Goal: Task Accomplishment & Management: Use online tool/utility

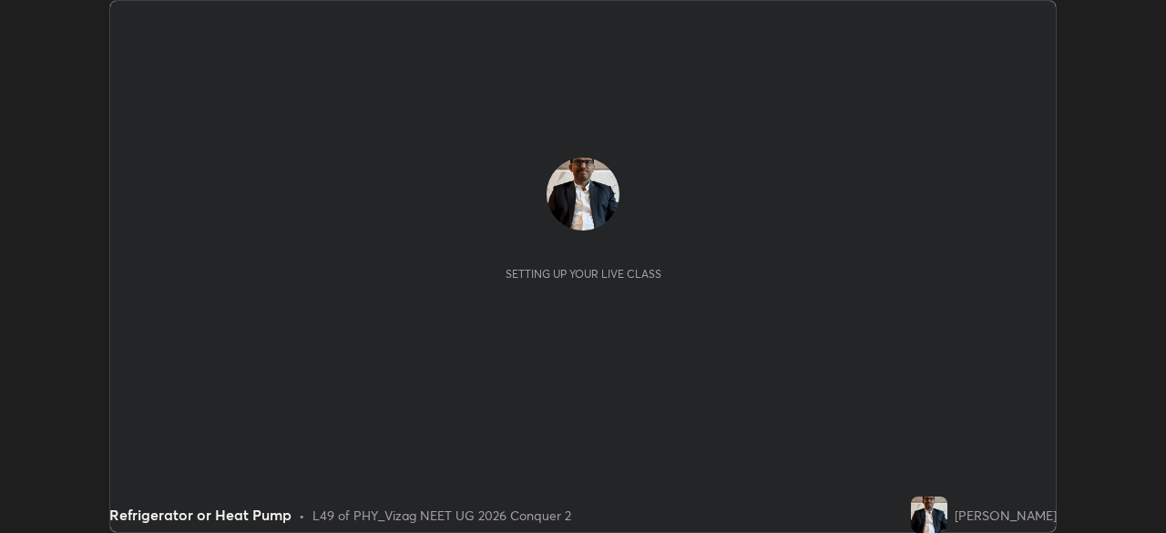
scroll to position [533, 1165]
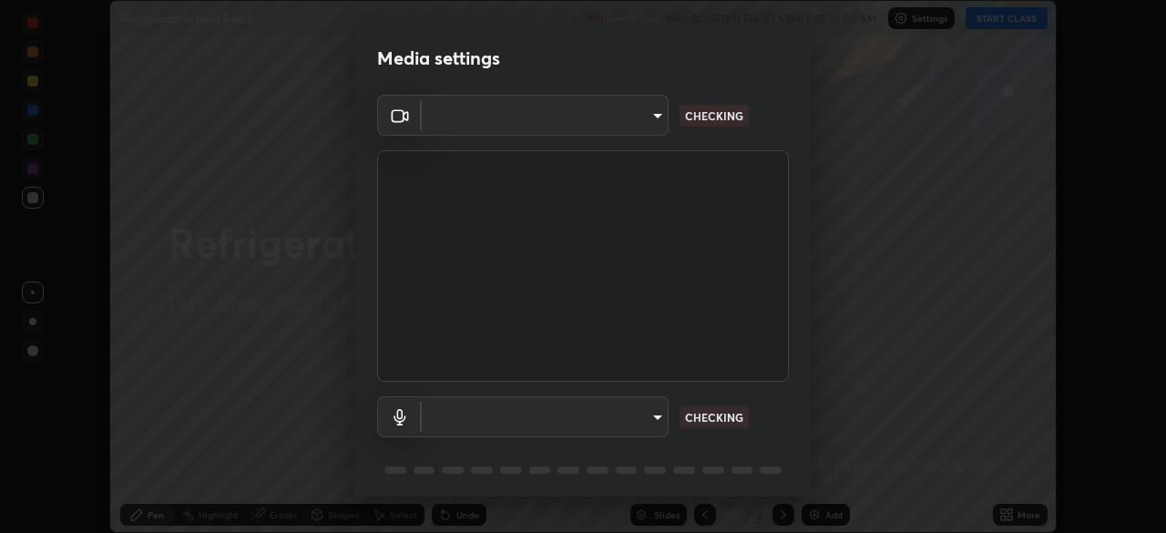
type input "30e3a5fdac558d38a93a25324d9b85e60c7c87f97241778371ba988a20b1c4d0"
type input "1a940505df45dfeaf853d4e748bcc9ca5a1f4190482371f2bc211992927e8142"
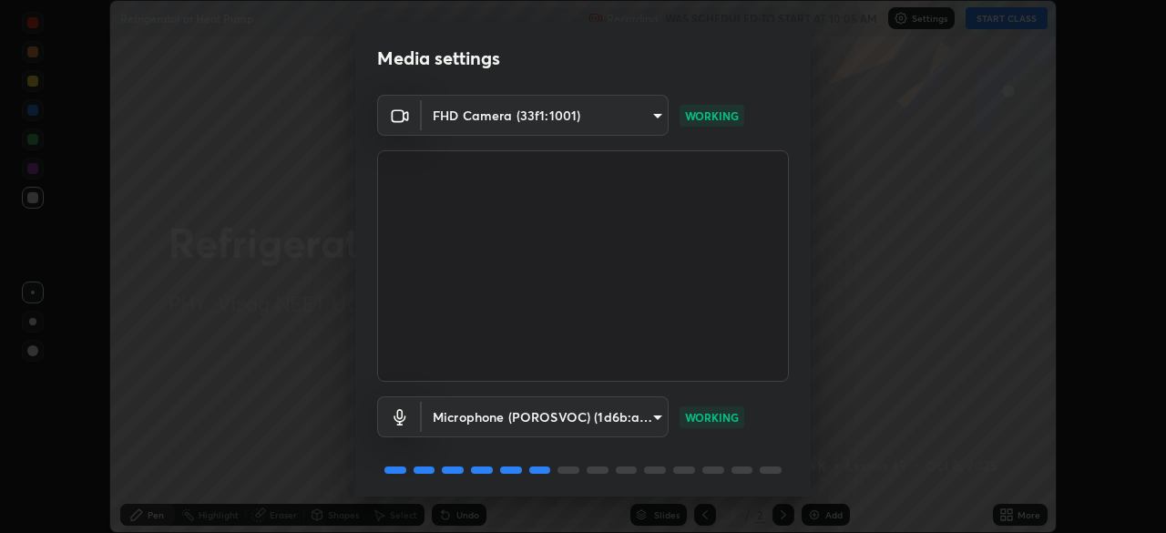
scroll to position [65, 0]
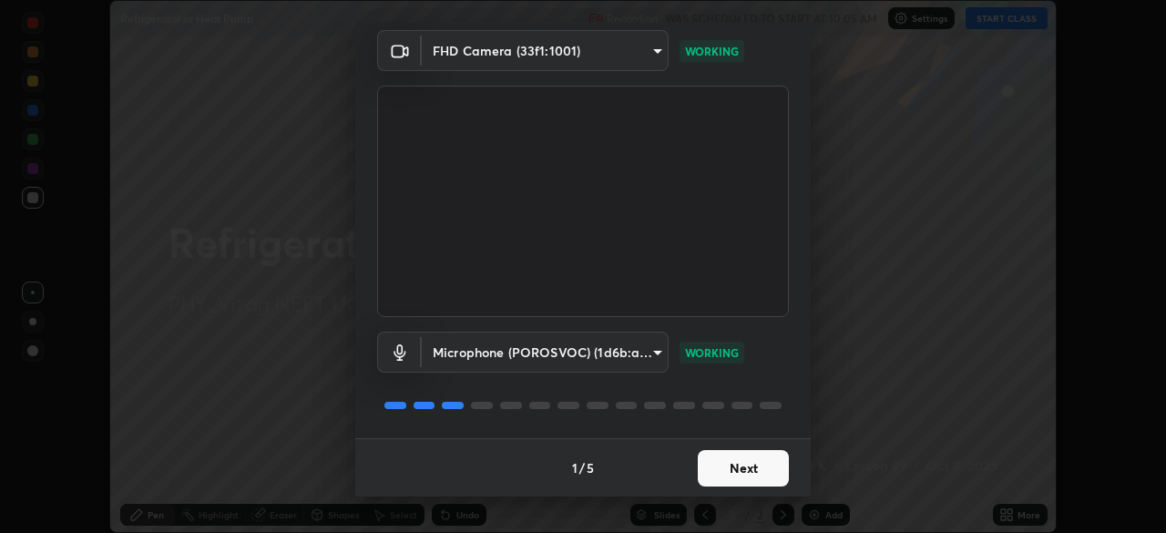
click at [730, 467] on button "Next" at bounding box center [743, 468] width 91 height 36
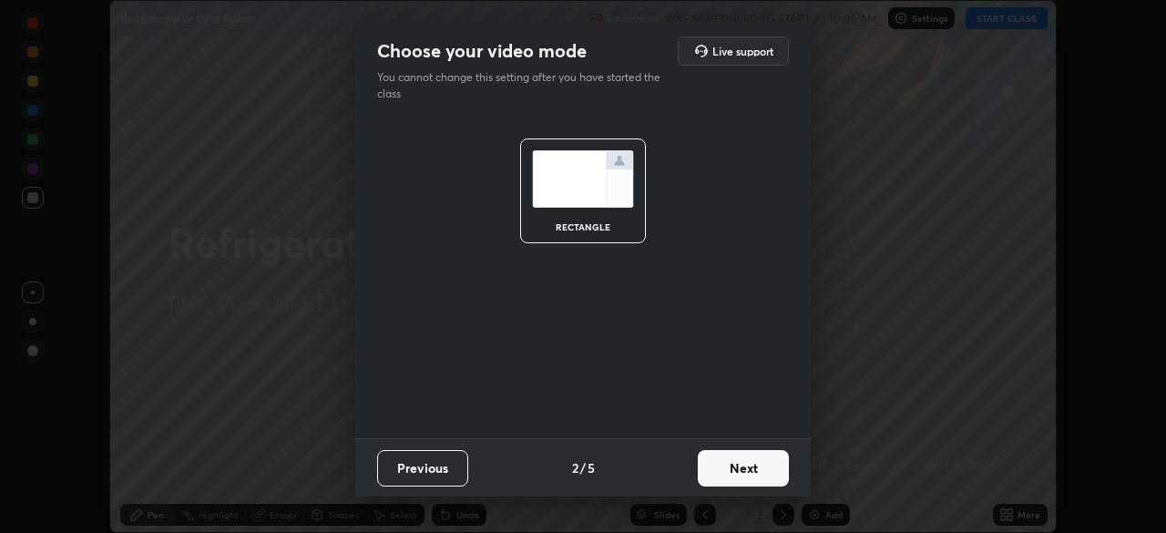
scroll to position [0, 0]
click at [730, 468] on button "Next" at bounding box center [743, 468] width 91 height 36
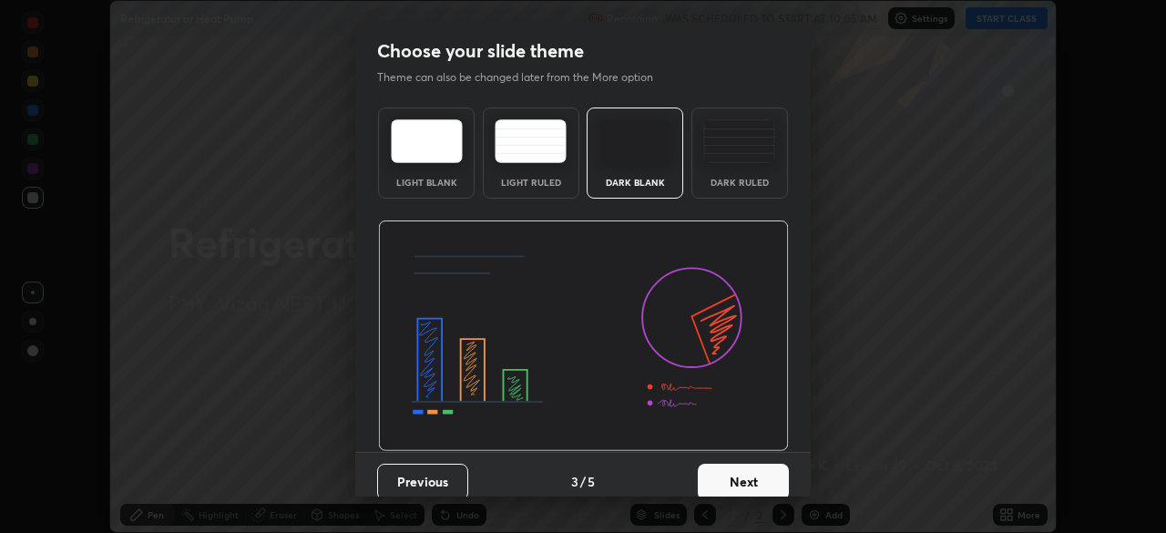
click at [727, 480] on button "Next" at bounding box center [743, 482] width 91 height 36
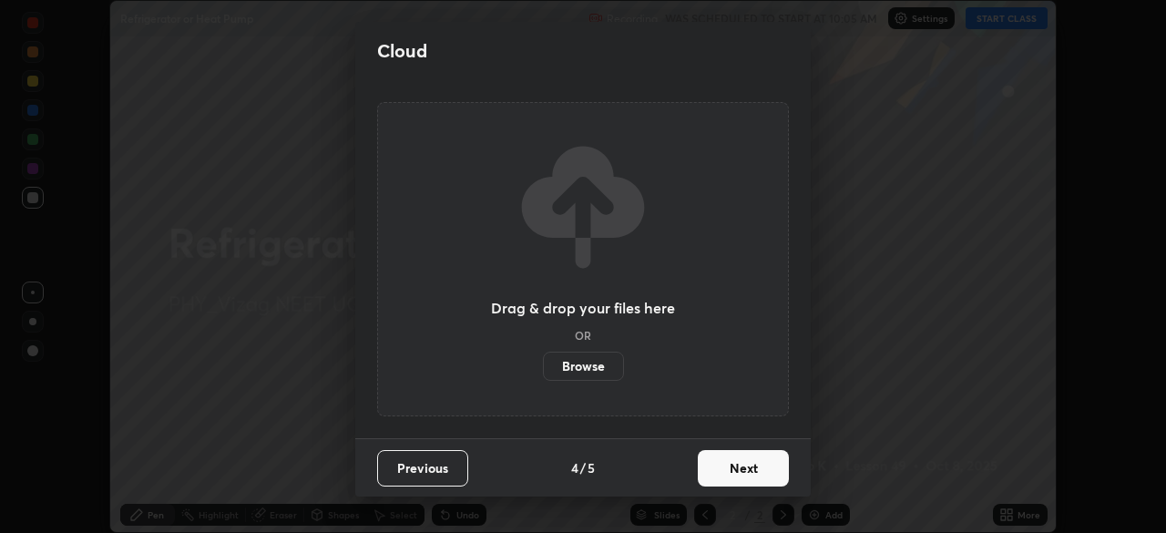
click at [739, 473] on button "Next" at bounding box center [743, 468] width 91 height 36
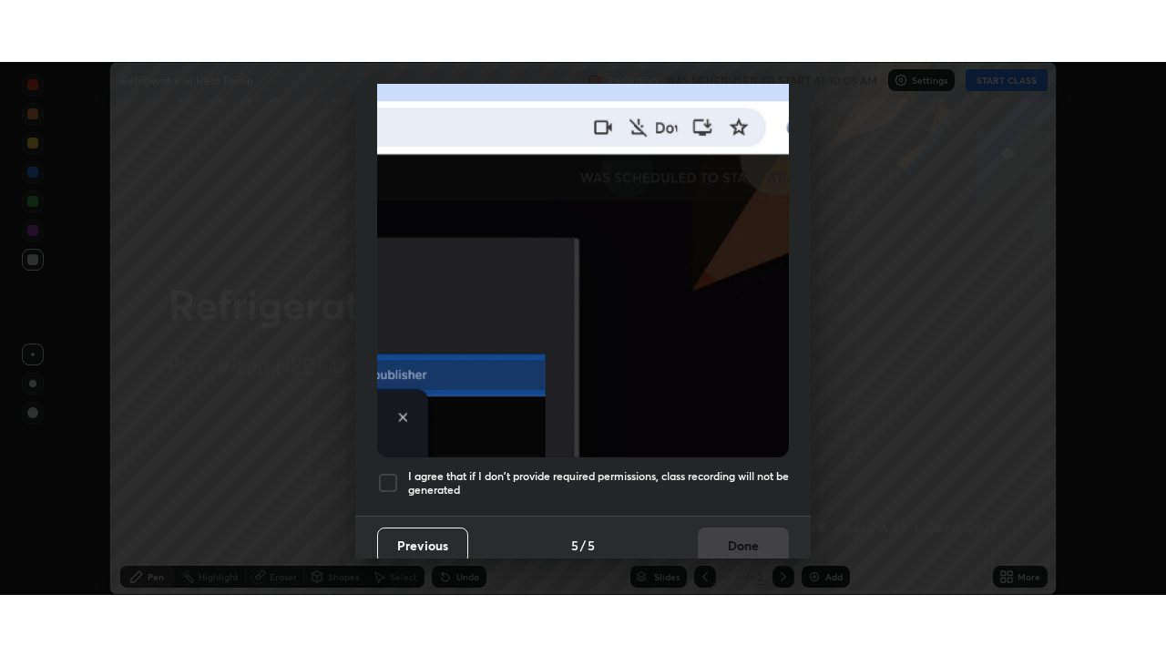
scroll to position [436, 0]
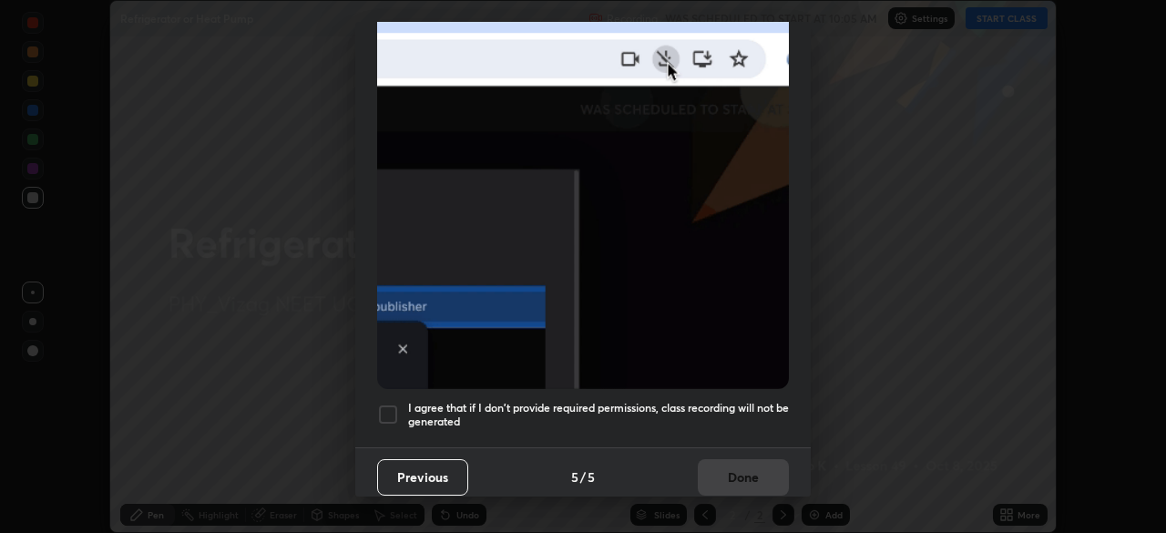
click at [393, 403] on div at bounding box center [388, 414] width 22 height 22
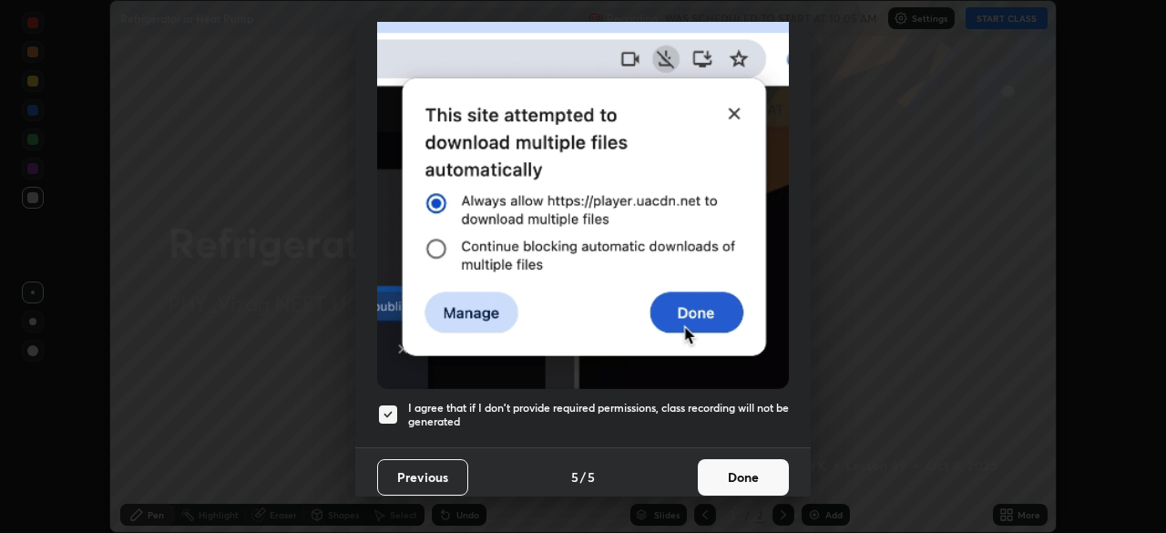
click at [738, 470] on button "Done" at bounding box center [743, 477] width 91 height 36
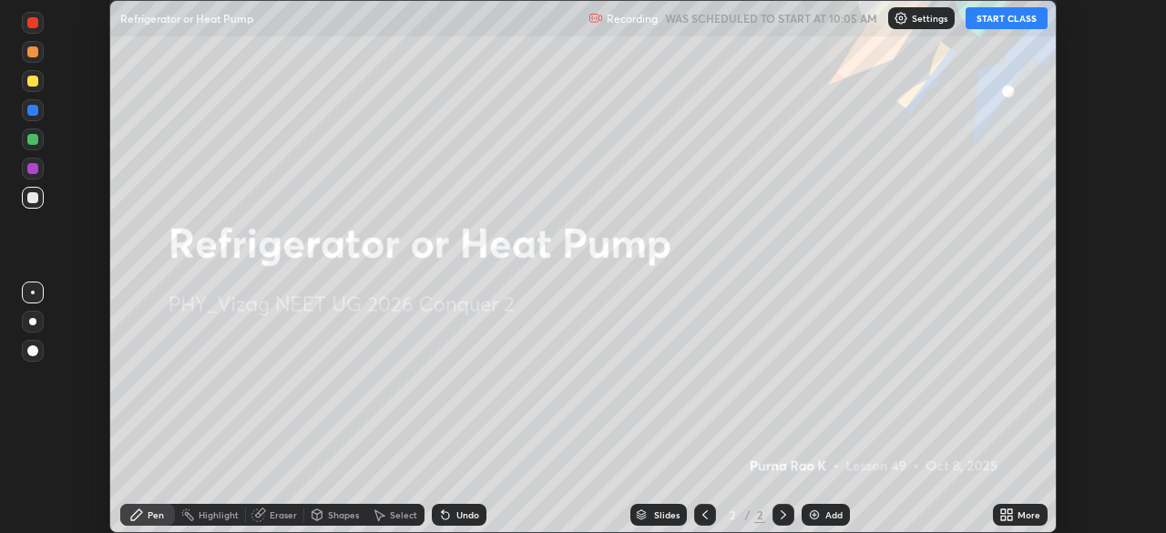
click at [827, 515] on div "Add" at bounding box center [833, 514] width 17 height 9
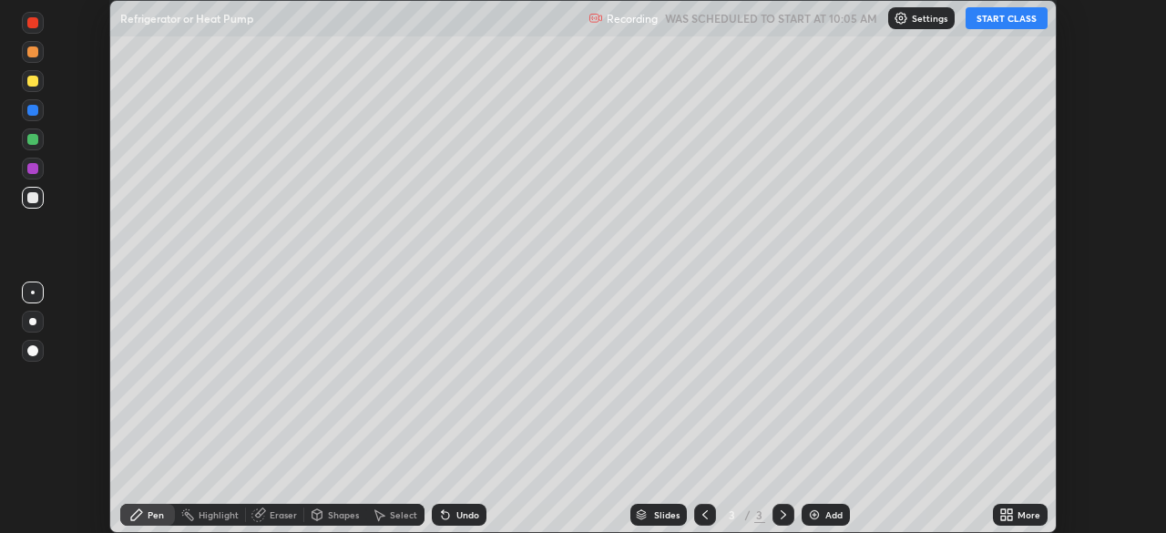
click at [993, 21] on button "START CLASS" at bounding box center [1006, 18] width 82 height 22
click at [1009, 513] on icon at bounding box center [1009, 511] width 5 height 5
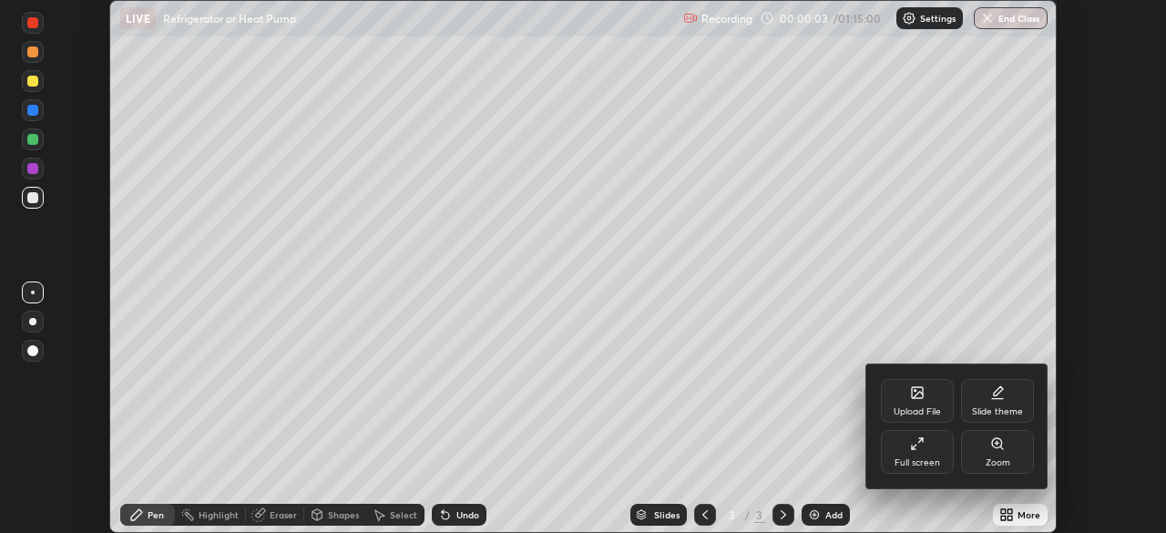
click at [916, 450] on icon at bounding box center [917, 443] width 15 height 15
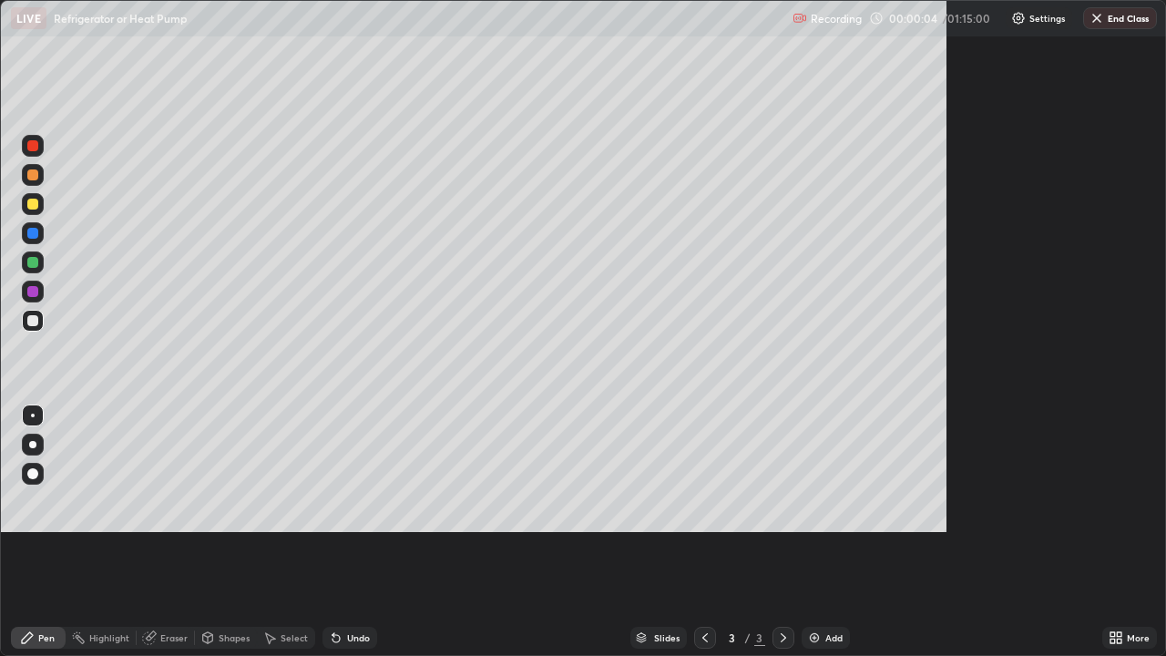
scroll to position [656, 1166]
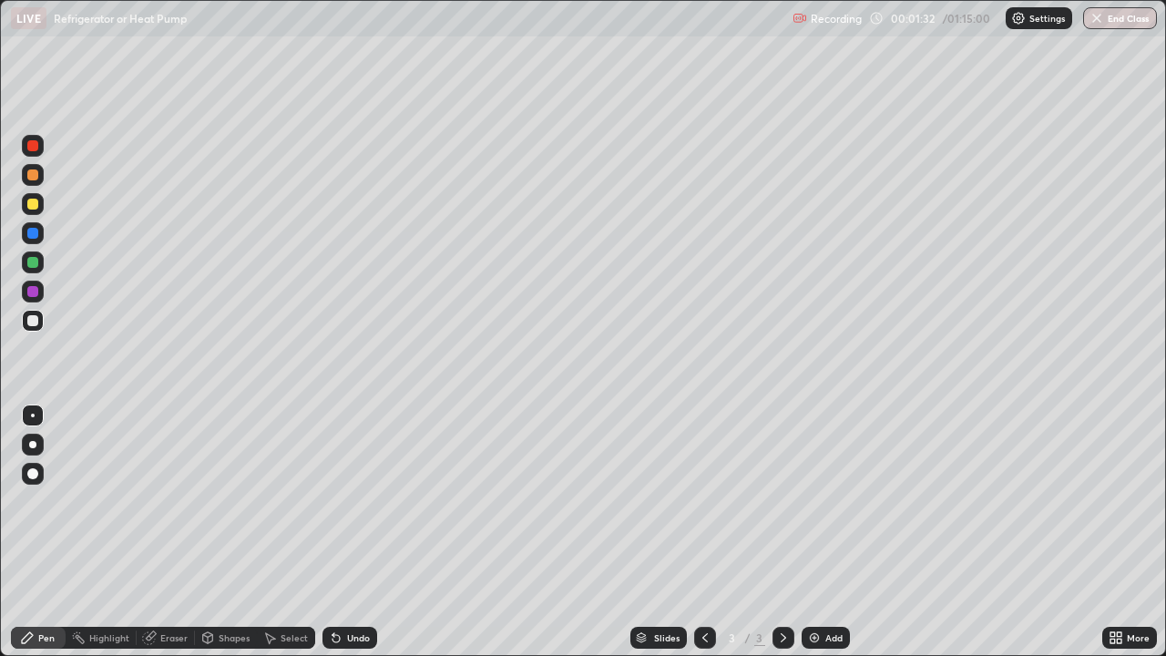
click at [348, 532] on div "Undo" at bounding box center [358, 637] width 23 height 9
click at [347, 532] on div "Undo" at bounding box center [358, 637] width 23 height 9
click at [39, 233] on div at bounding box center [33, 233] width 22 height 22
click at [37, 204] on div at bounding box center [32, 204] width 11 height 11
click at [349, 532] on div "Undo" at bounding box center [349, 638] width 55 height 22
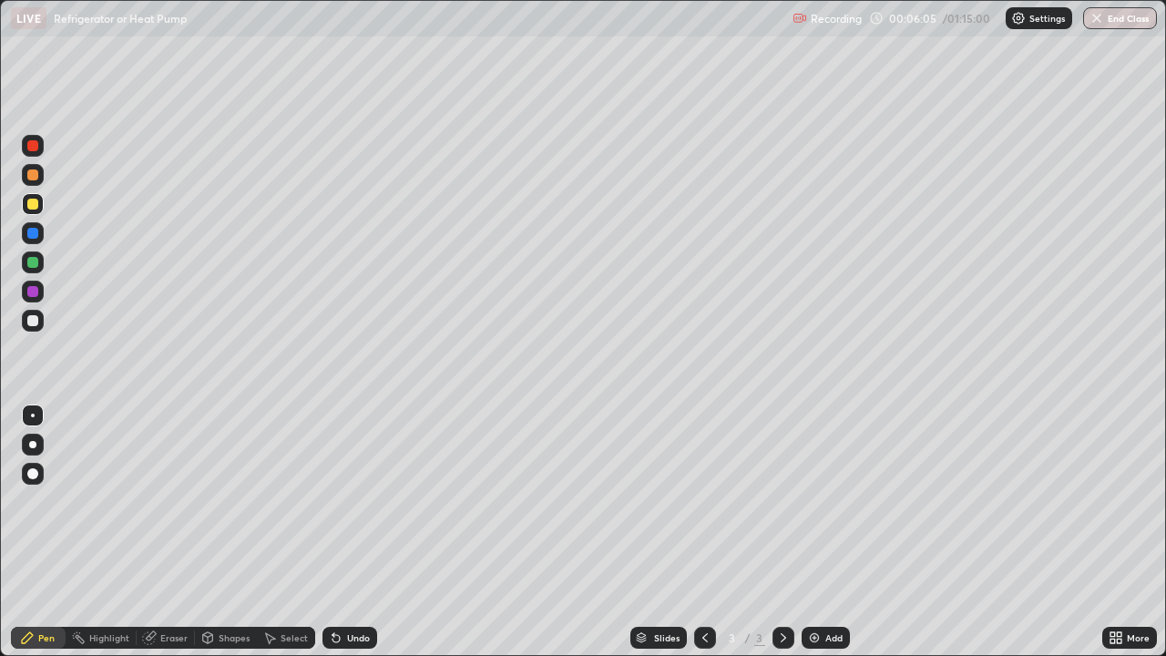
click at [39, 199] on div at bounding box center [33, 204] width 22 height 22
click at [167, 532] on div "Eraser" at bounding box center [173, 637] width 27 height 9
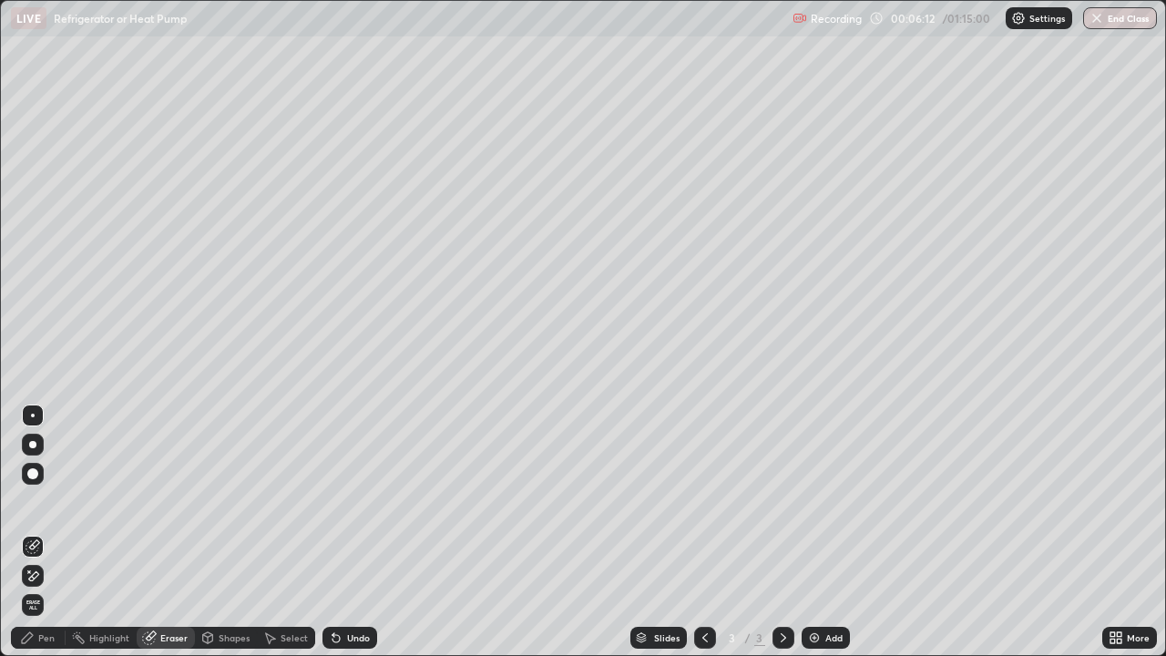
click at [51, 532] on div "Pen" at bounding box center [46, 637] width 16 height 9
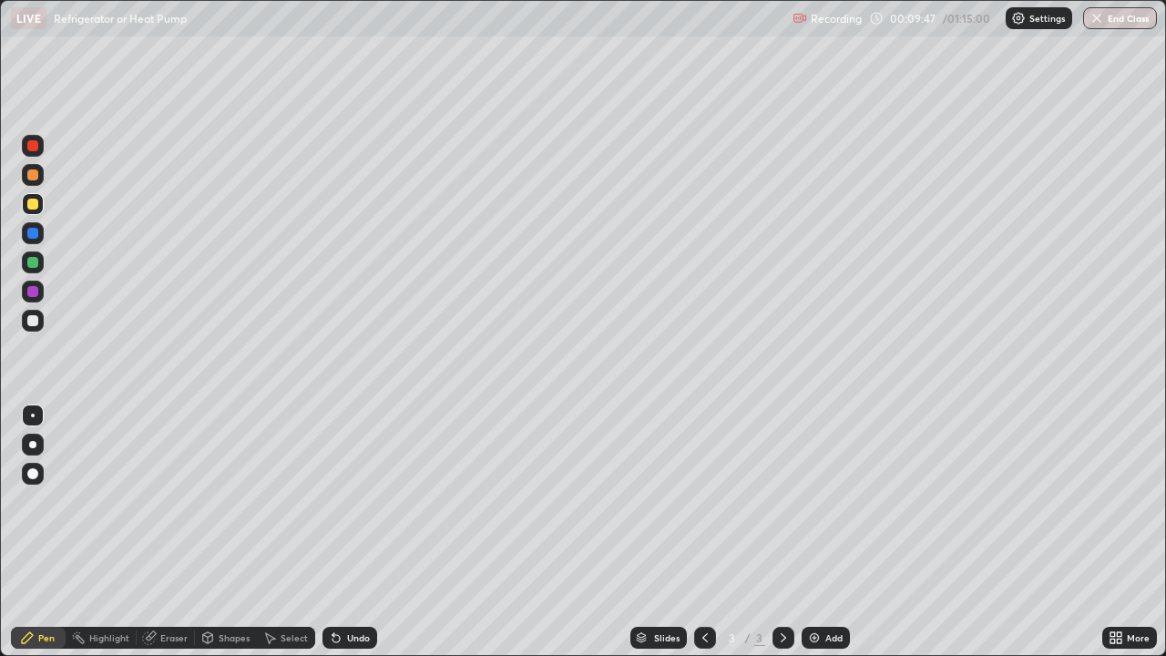
click at [841, 532] on div "Add" at bounding box center [833, 637] width 17 height 9
click at [352, 532] on div "Undo" at bounding box center [358, 637] width 23 height 9
click at [172, 532] on div "Eraser" at bounding box center [173, 637] width 27 height 9
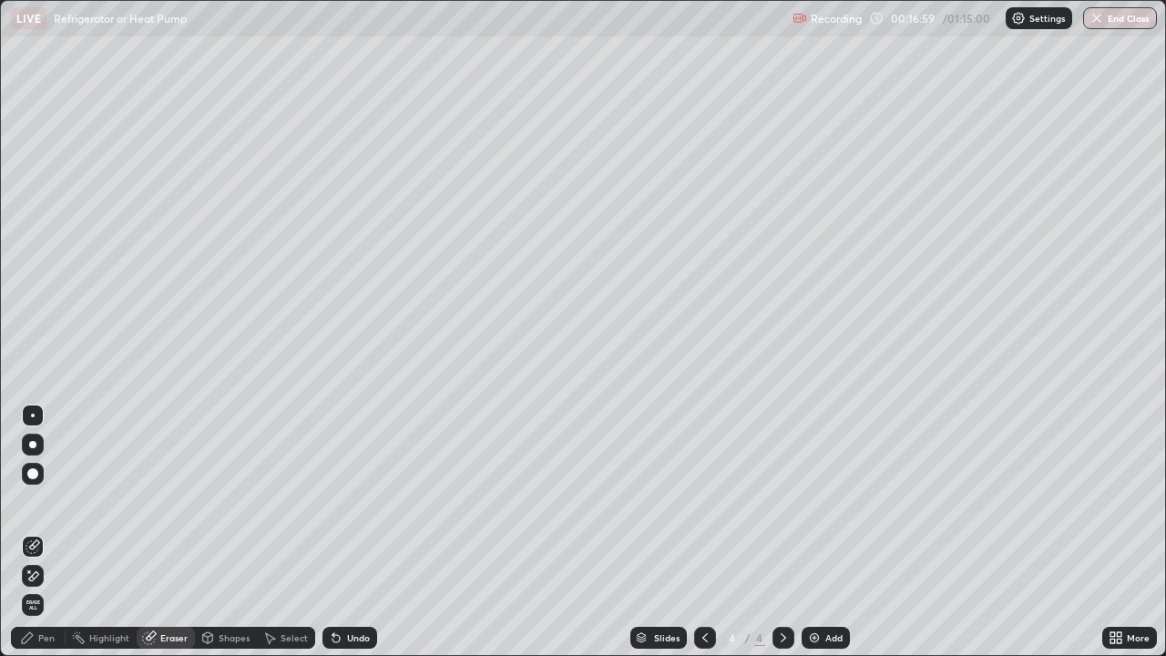
click at [53, 532] on div "Pen" at bounding box center [46, 637] width 16 height 9
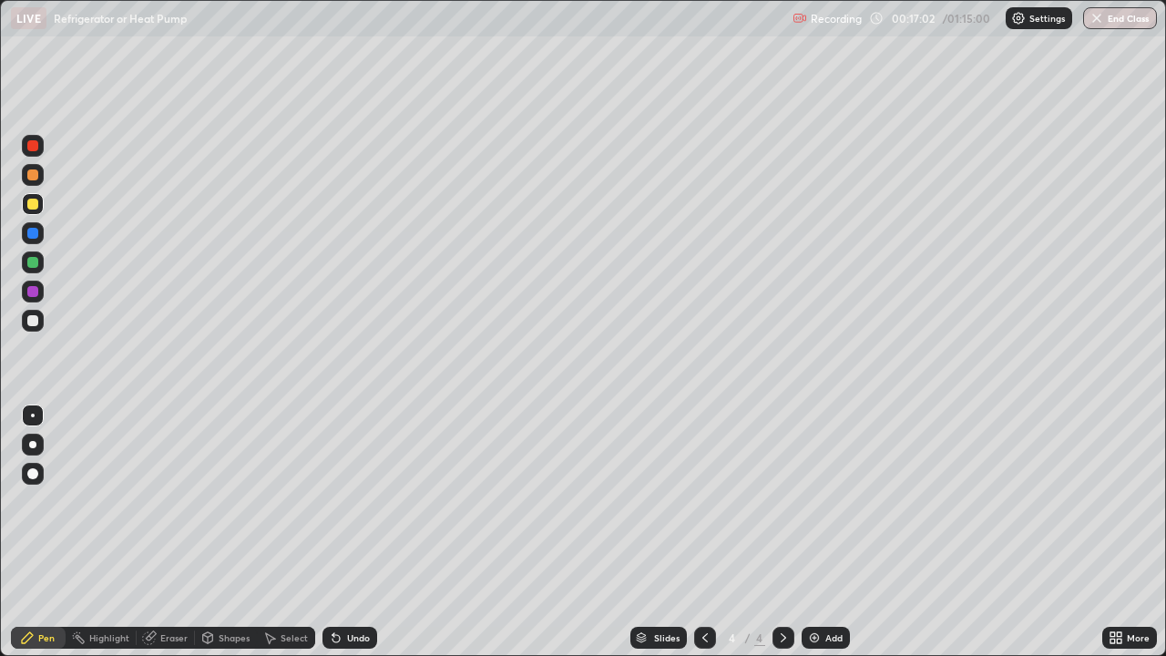
click at [34, 148] on div at bounding box center [32, 145] width 11 height 11
click at [168, 532] on div "Eraser" at bounding box center [173, 637] width 27 height 9
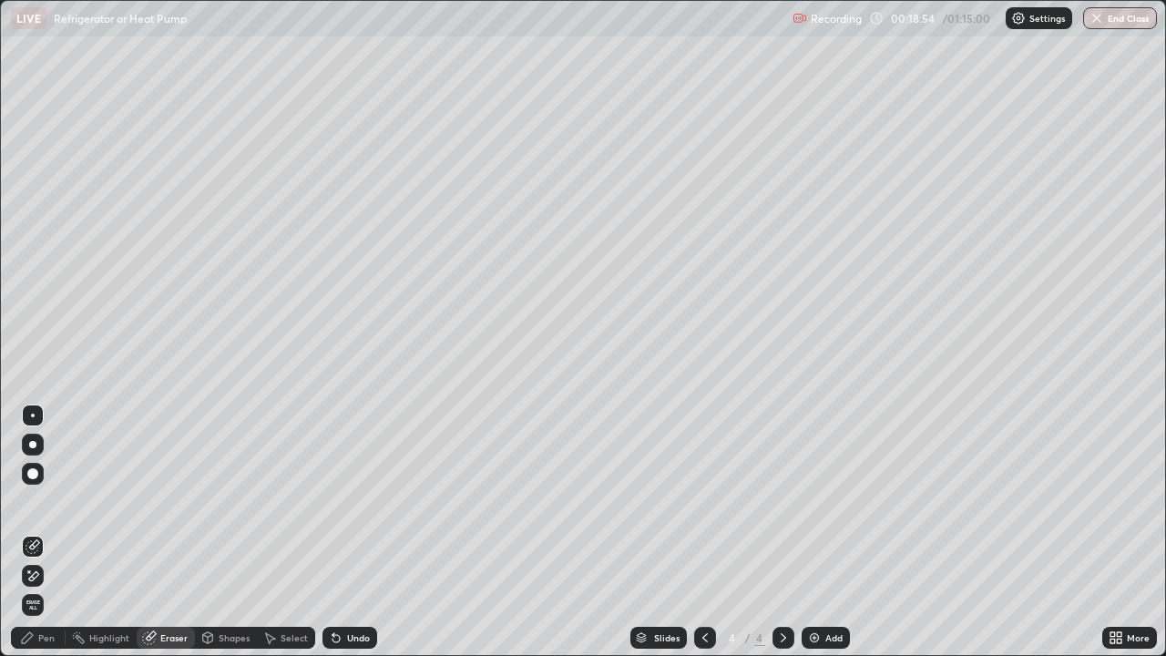
click at [50, 532] on div "Pen" at bounding box center [46, 637] width 16 height 9
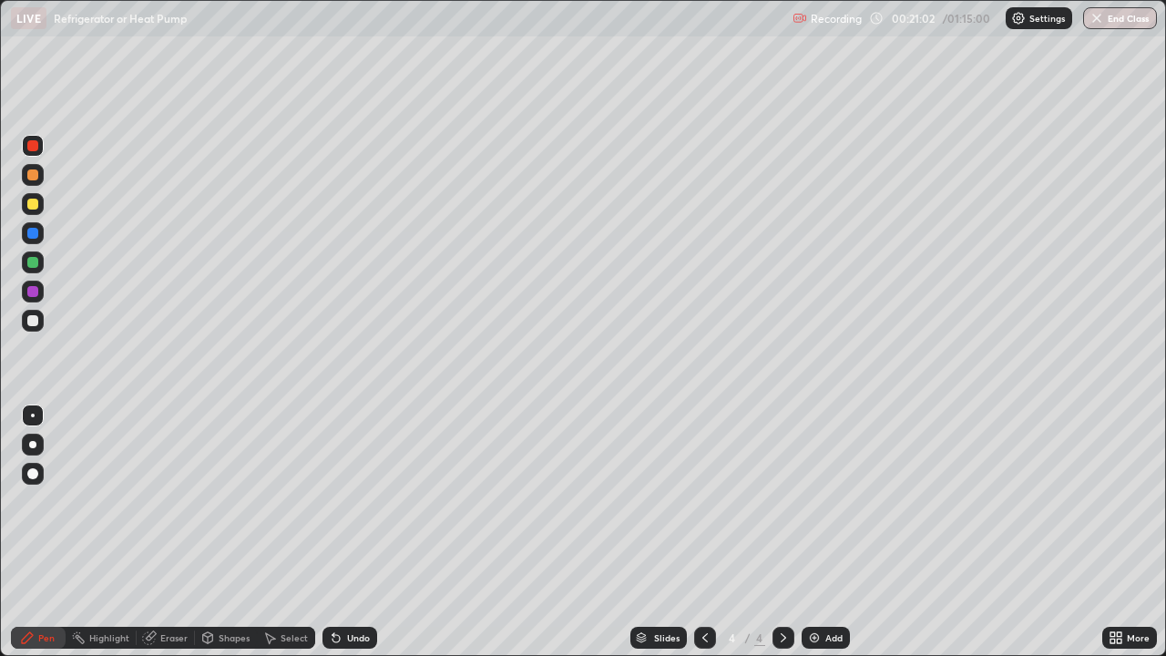
click at [177, 532] on div "Eraser" at bounding box center [173, 637] width 27 height 9
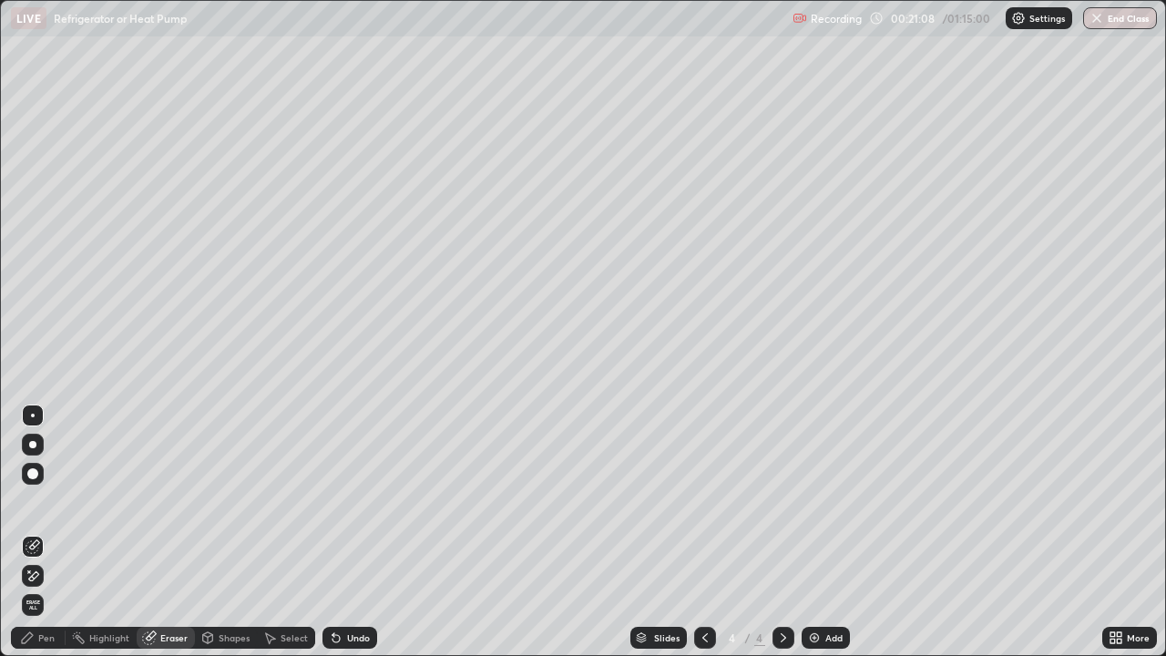
click at [56, 532] on div "Pen" at bounding box center [38, 638] width 55 height 22
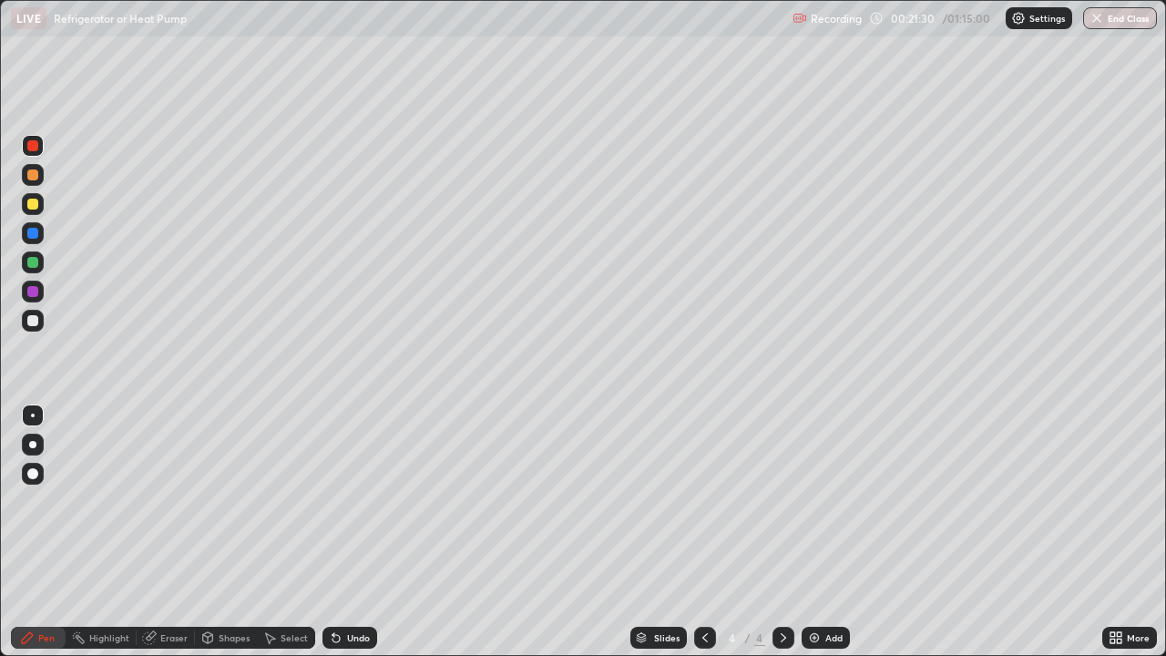
click at [34, 204] on div at bounding box center [32, 204] width 11 height 11
click at [34, 291] on div at bounding box center [32, 291] width 11 height 11
click at [818, 532] on img at bounding box center [814, 637] width 15 height 15
click at [36, 211] on div at bounding box center [33, 204] width 22 height 22
click at [39, 232] on div at bounding box center [33, 233] width 22 height 22
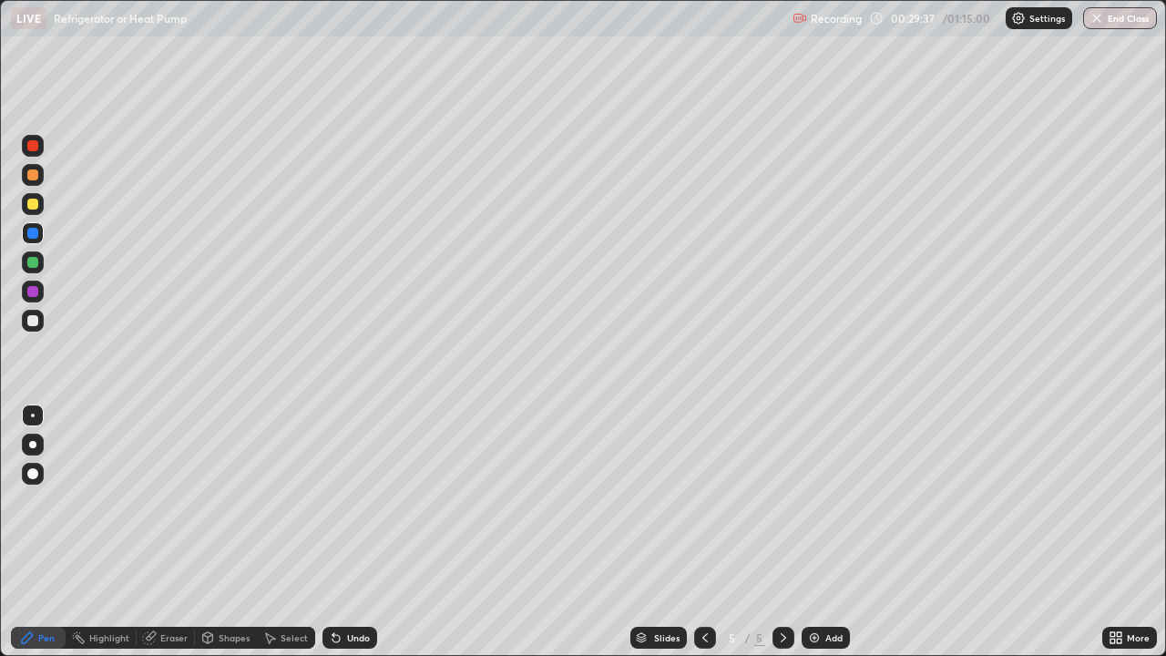
click at [34, 146] on div at bounding box center [32, 145] width 11 height 11
click at [347, 532] on div "Undo" at bounding box center [358, 637] width 23 height 9
click at [24, 207] on div at bounding box center [33, 204] width 22 height 22
click at [41, 149] on div at bounding box center [33, 146] width 22 height 22
click at [42, 239] on div at bounding box center [33, 233] width 22 height 22
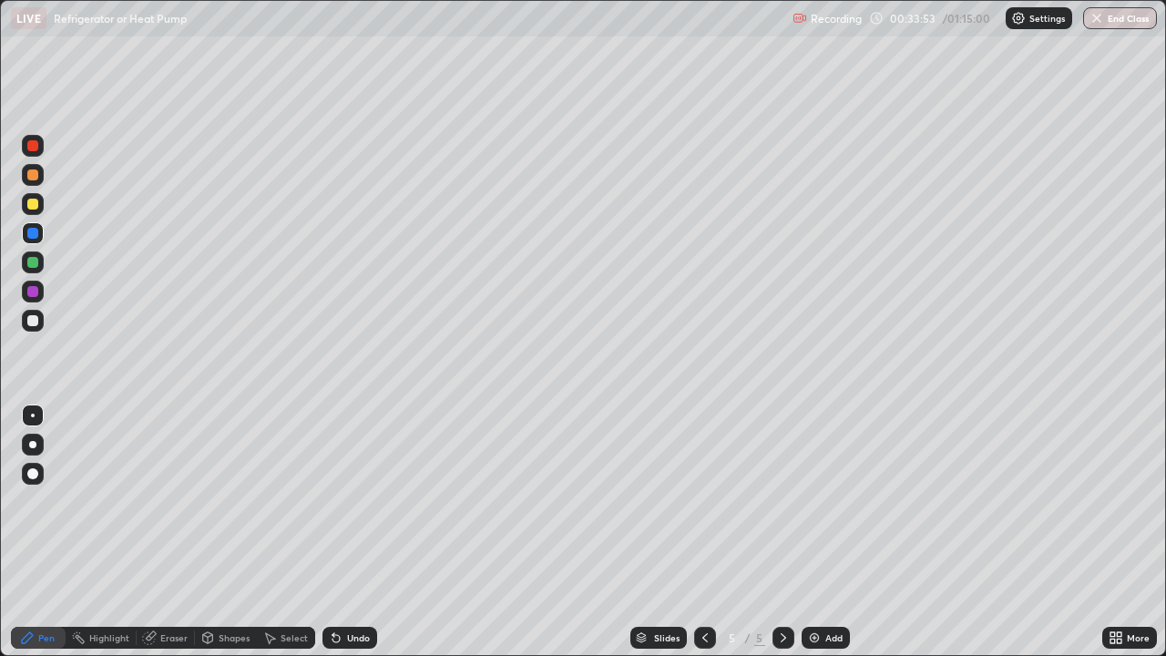
click at [36, 172] on div at bounding box center [32, 174] width 11 height 11
click at [36, 148] on div at bounding box center [32, 145] width 11 height 11
click at [826, 532] on div "Add" at bounding box center [833, 637] width 17 height 9
click at [362, 532] on div "Undo" at bounding box center [358, 637] width 23 height 9
click at [358, 532] on div "Undo" at bounding box center [358, 637] width 23 height 9
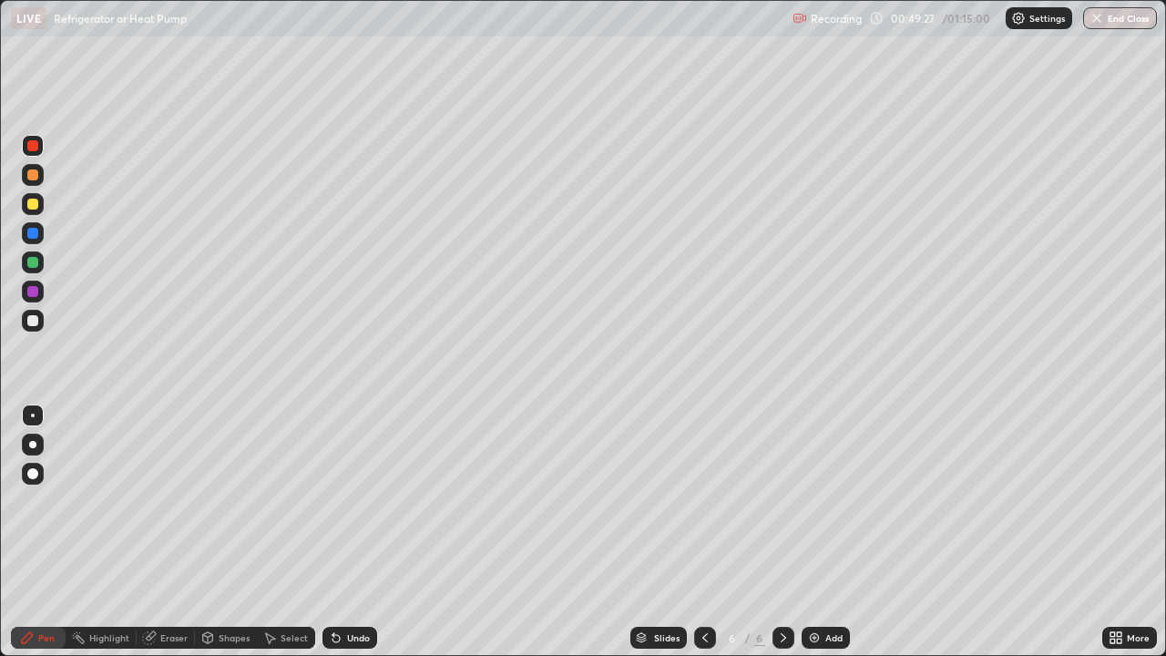
click at [807, 532] on img at bounding box center [814, 637] width 15 height 15
click at [36, 209] on div at bounding box center [32, 204] width 11 height 11
click at [40, 234] on div at bounding box center [33, 233] width 22 height 22
click at [40, 209] on div at bounding box center [33, 204] width 22 height 22
click at [350, 532] on div "Undo" at bounding box center [358, 637] width 23 height 9
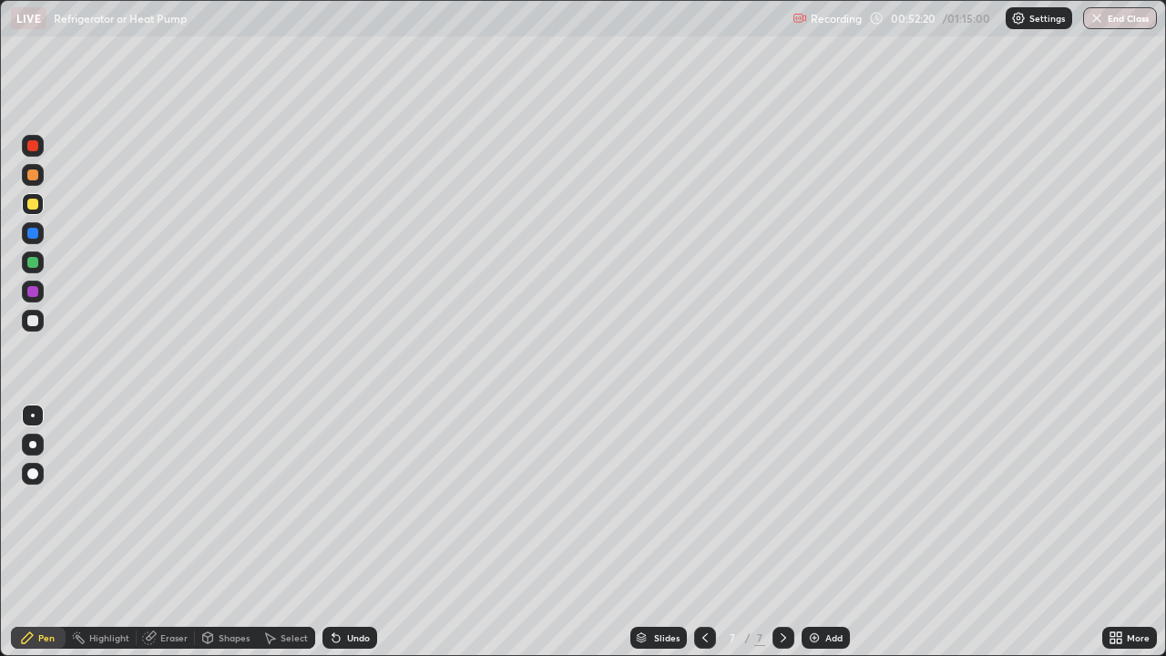
click at [346, 532] on div "Undo" at bounding box center [349, 638] width 55 height 22
click at [348, 532] on div "Undo" at bounding box center [349, 638] width 55 height 22
click at [360, 532] on div "Undo" at bounding box center [358, 637] width 23 height 9
click at [39, 231] on div at bounding box center [33, 233] width 22 height 22
click at [909, 532] on div "Slides 7 / 7 Add" at bounding box center [739, 637] width 725 height 36
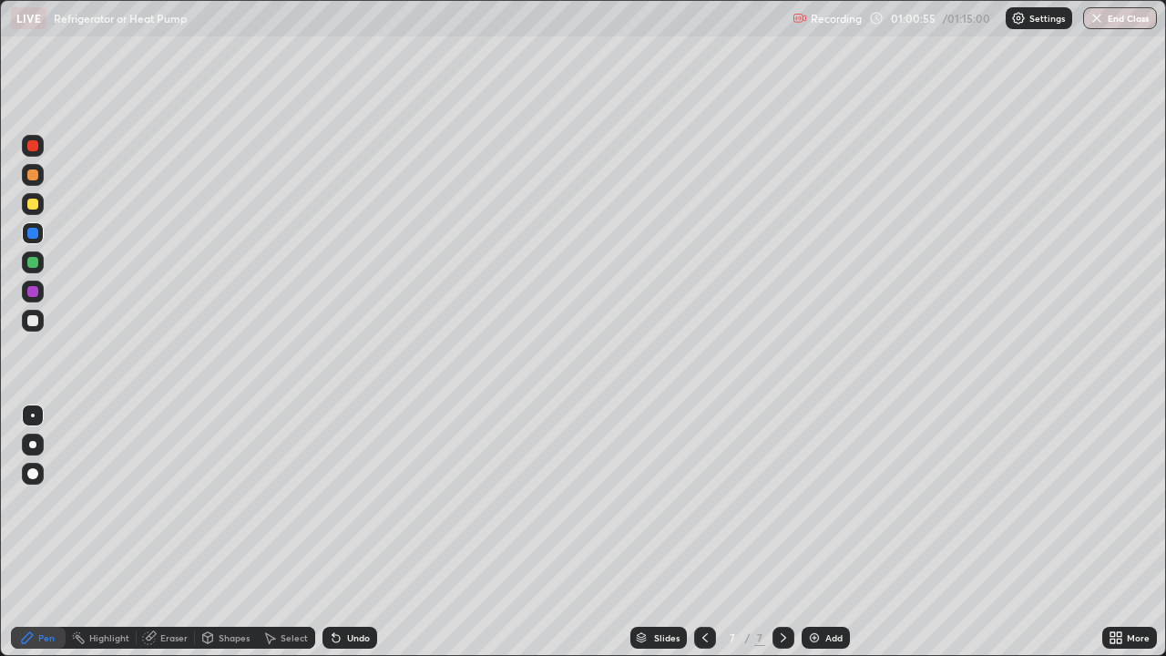
click at [944, 532] on div "Slides 7 / 7 Add" at bounding box center [739, 637] width 725 height 36
click at [967, 532] on div "Slides 7 / 7 Add" at bounding box center [739, 637] width 725 height 36
click at [991, 532] on div "Slides 7 / 7 Add" at bounding box center [739, 637] width 725 height 36
click at [1036, 532] on div "Slides 7 / 7 Add" at bounding box center [739, 637] width 725 height 36
click at [924, 532] on div "Slides 7 / 7 Add" at bounding box center [739, 637] width 725 height 36
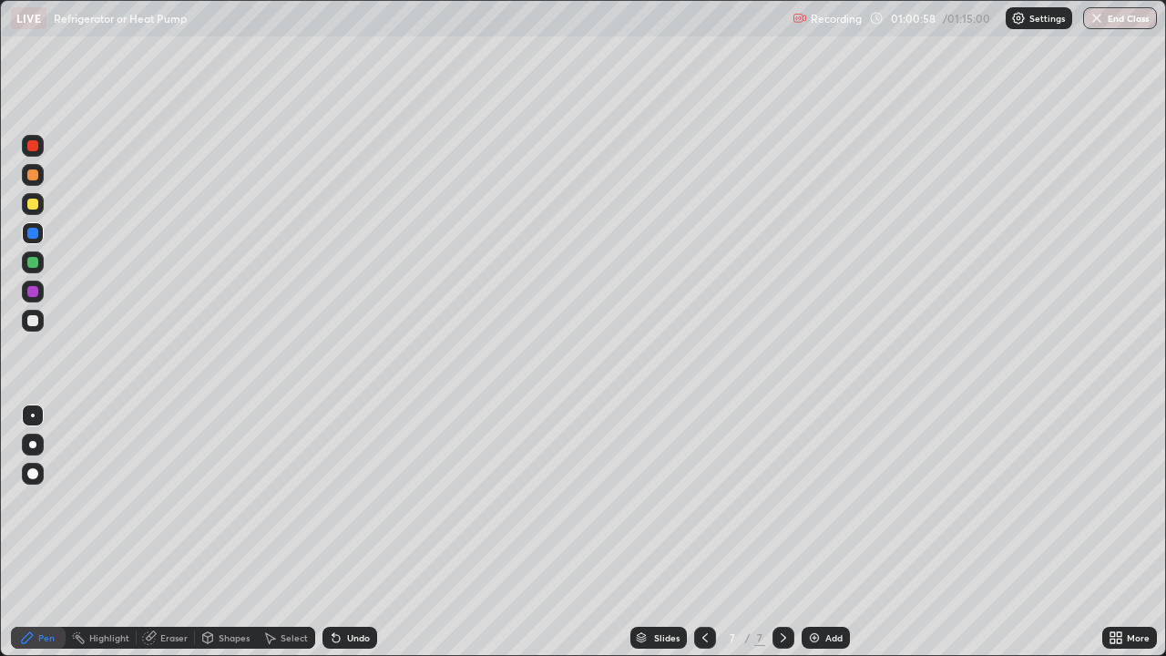
click at [952, 532] on div "Slides 7 / 7 Add" at bounding box center [739, 637] width 725 height 36
click at [970, 532] on div "Slides 7 / 7 Add" at bounding box center [739, 637] width 725 height 36
click at [990, 532] on div "Slides 7 / 7 Add" at bounding box center [739, 637] width 725 height 36
click at [1013, 532] on div "Slides 7 / 7 Add" at bounding box center [739, 637] width 725 height 36
click at [825, 532] on div "Add" at bounding box center [833, 637] width 17 height 9
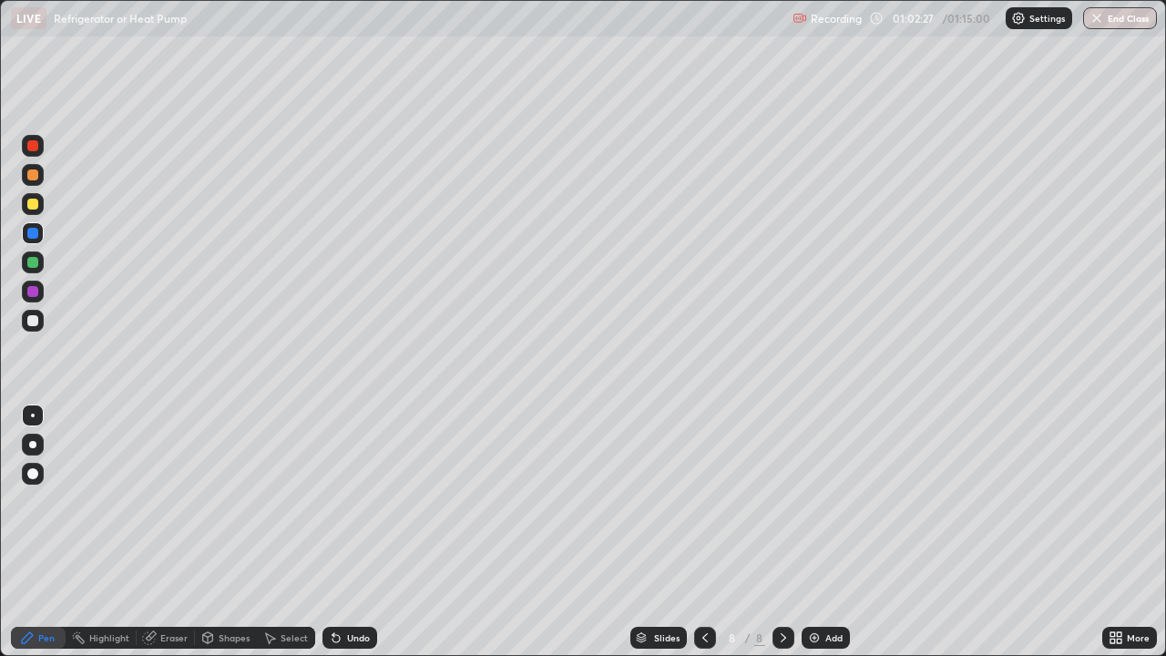
click at [40, 205] on div at bounding box center [33, 204] width 22 height 22
click at [34, 233] on div at bounding box center [32, 233] width 11 height 11
click at [43, 209] on div at bounding box center [33, 204] width 22 height 22
click at [34, 234] on div at bounding box center [32, 233] width 11 height 11
click at [41, 209] on div at bounding box center [33, 204] width 22 height 22
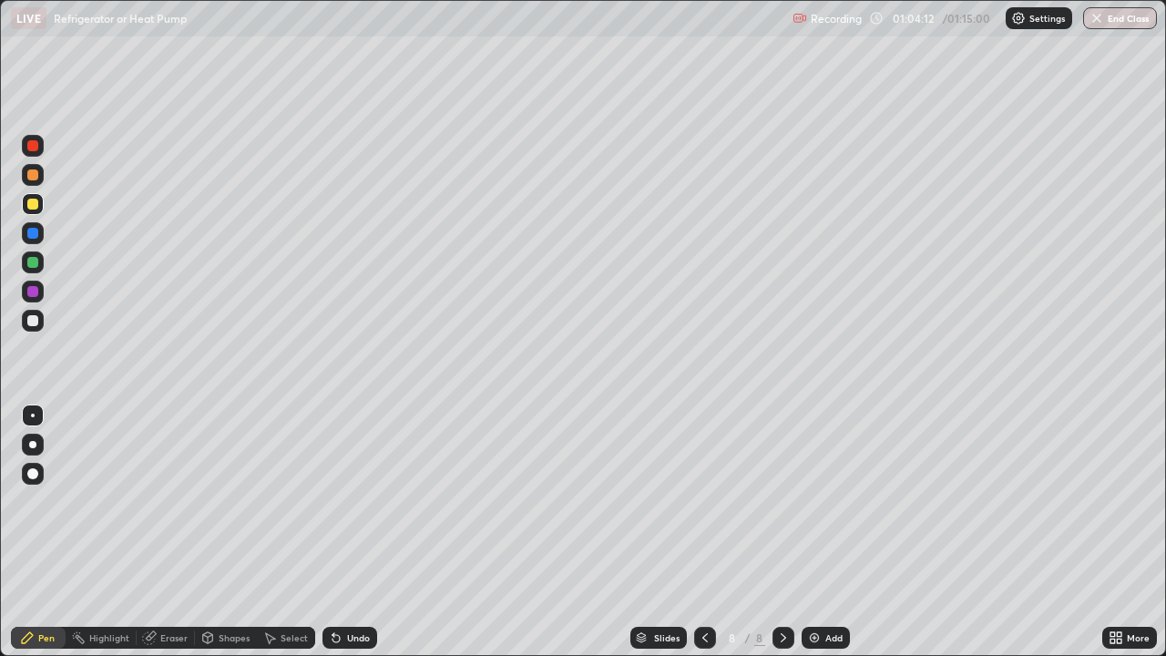
click at [358, 532] on div "Undo" at bounding box center [358, 637] width 23 height 9
click at [354, 532] on div "Undo" at bounding box center [358, 637] width 23 height 9
click at [342, 532] on div "Undo" at bounding box center [349, 638] width 55 height 22
click at [347, 532] on div "Undo" at bounding box center [358, 637] width 23 height 9
click at [1114, 26] on button "End Class" at bounding box center [1121, 18] width 72 height 22
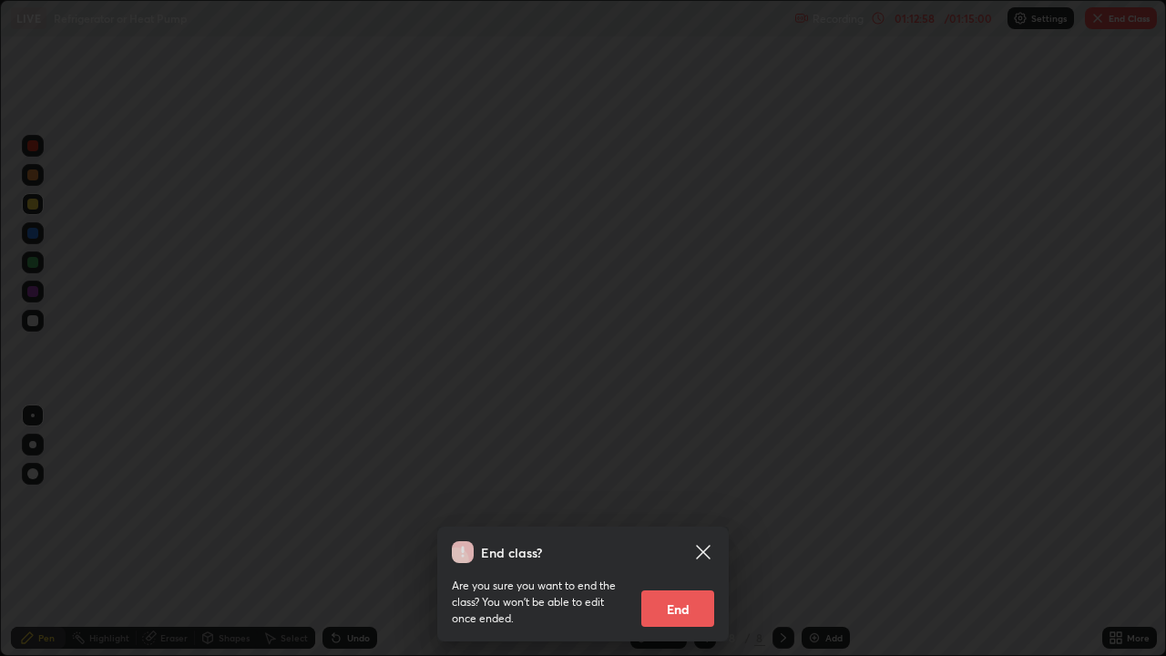
click at [680, 532] on button "End" at bounding box center [677, 608] width 73 height 36
